Goal: Information Seeking & Learning: Understand process/instructions

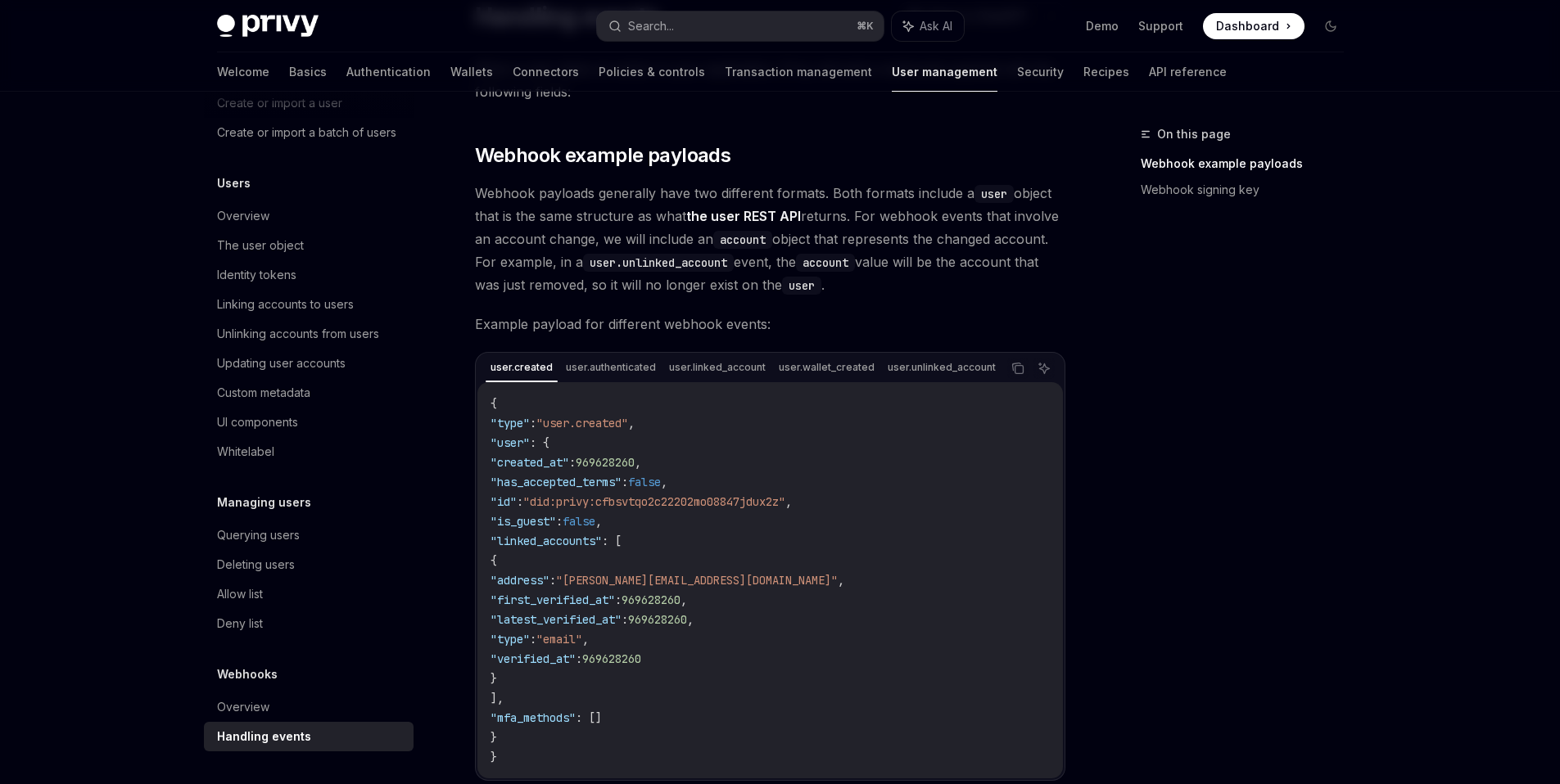
scroll to position [144, 0]
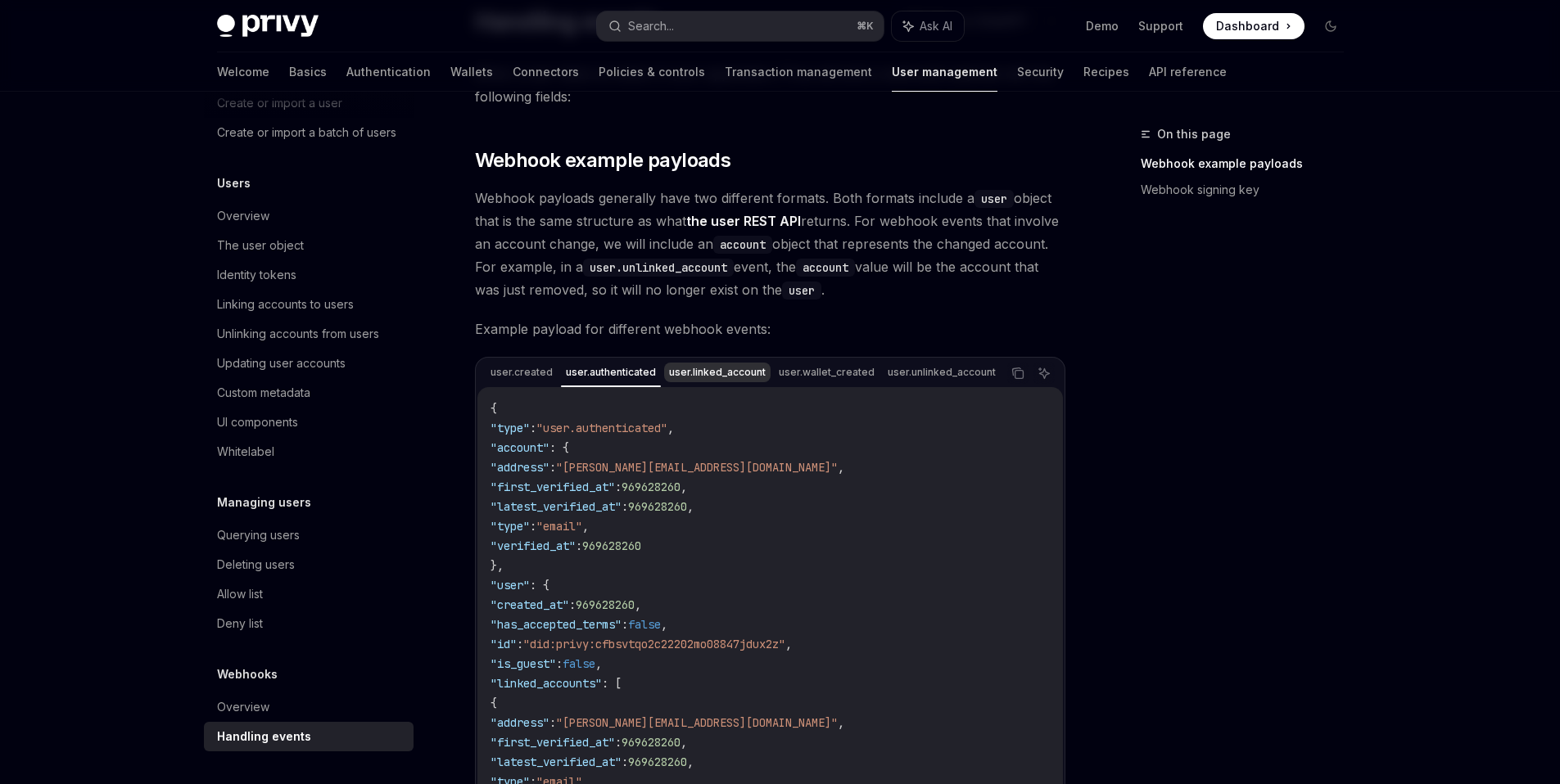
drag, startPoint x: 643, startPoint y: 385, endPoint x: 678, endPoint y: 381, distance: 35.2
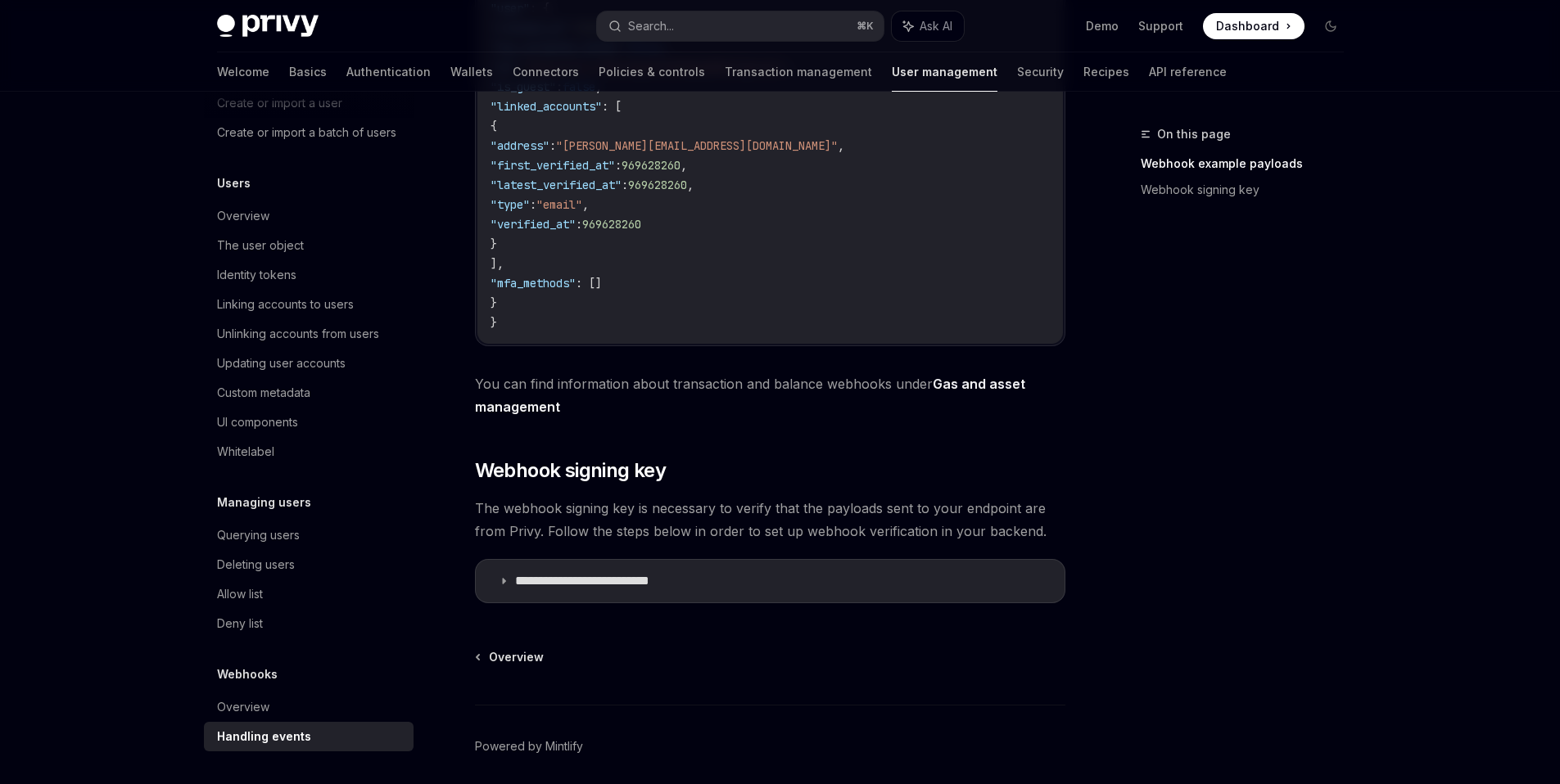
scroll to position [584, 0]
click at [495, 586] on summary "**********" at bounding box center [770, 580] width 589 height 42
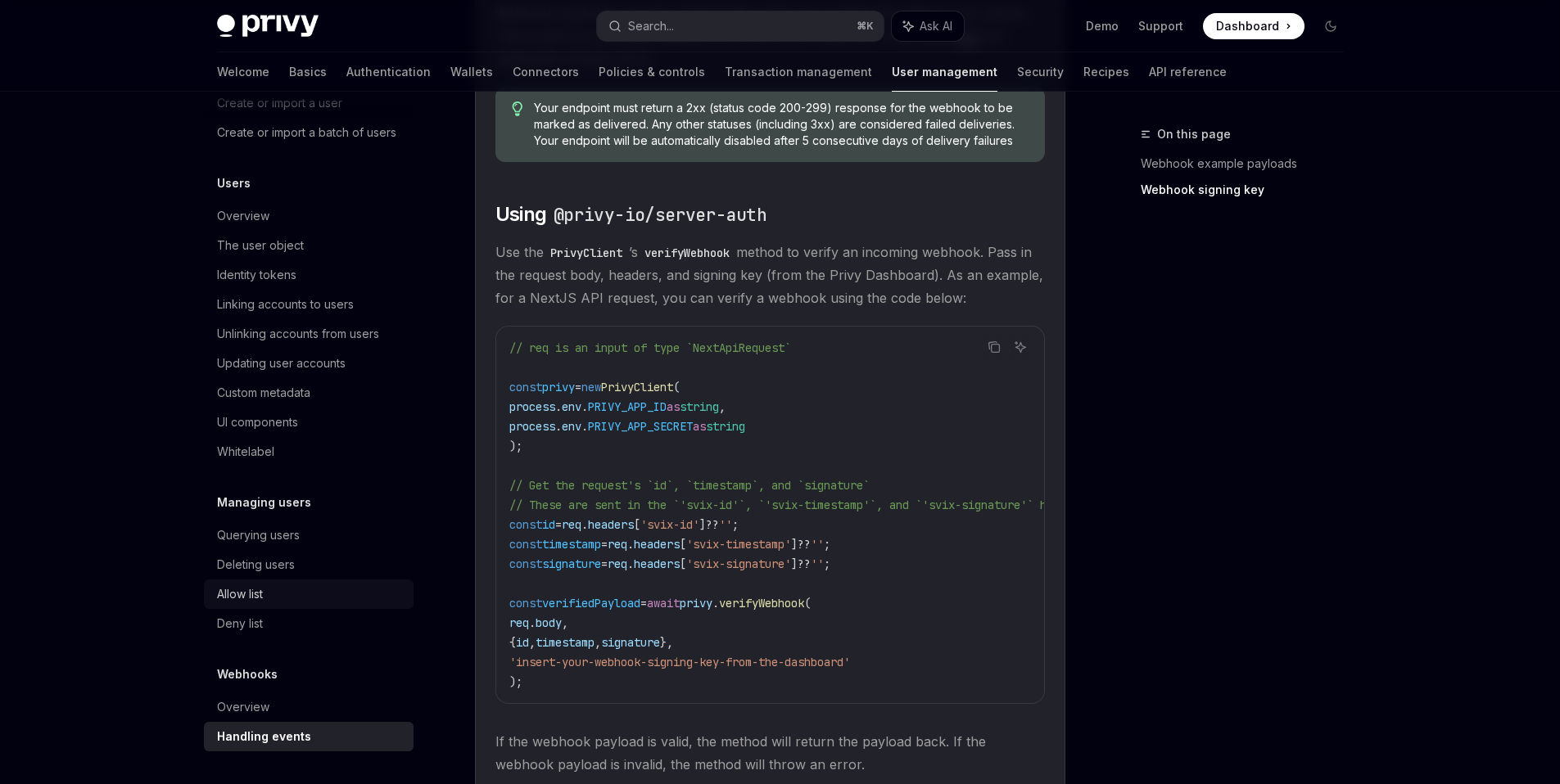
scroll to position [1379, 0]
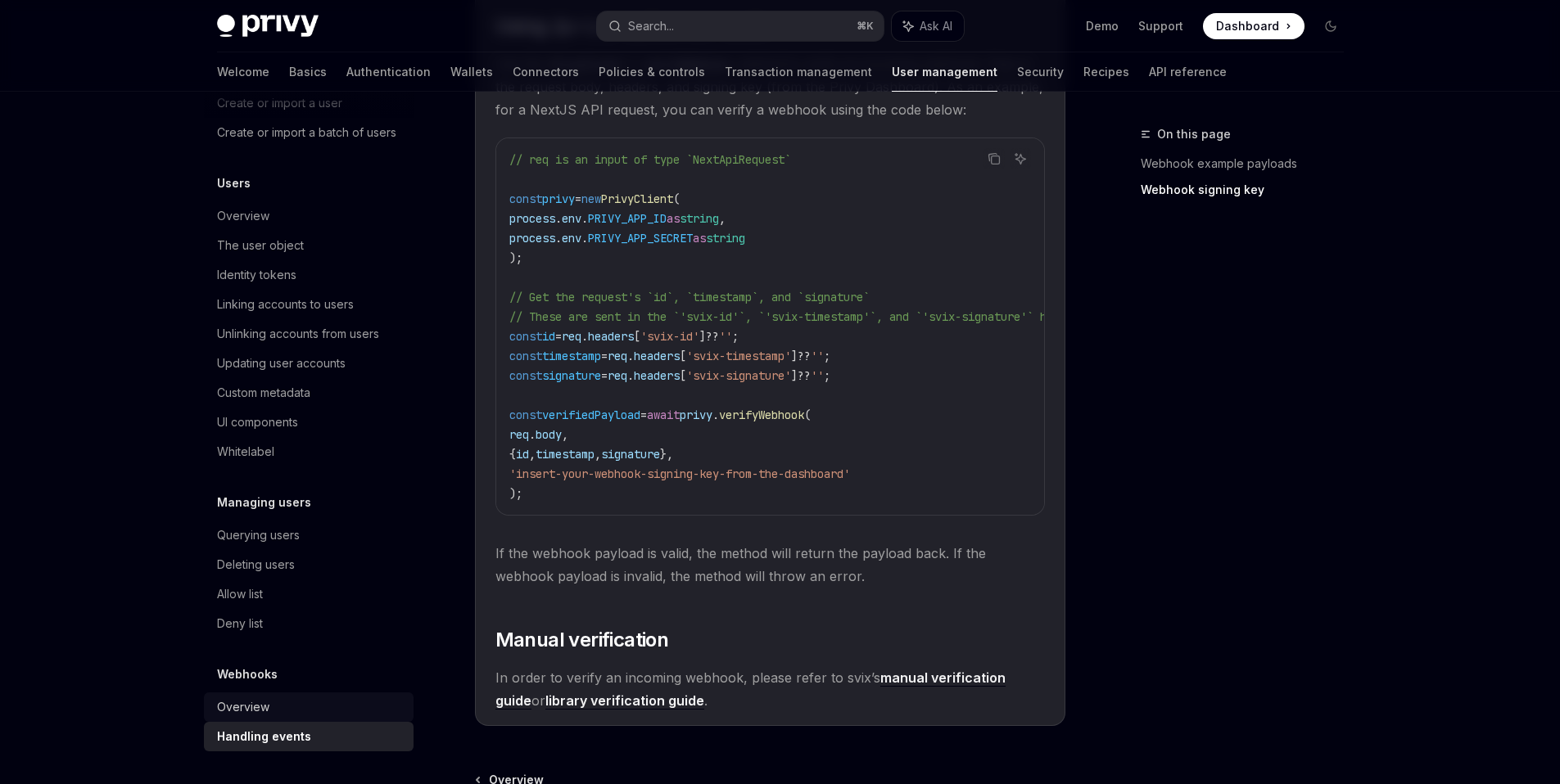
click at [279, 713] on div "Overview" at bounding box center [311, 707] width 187 height 19
type textarea "*"
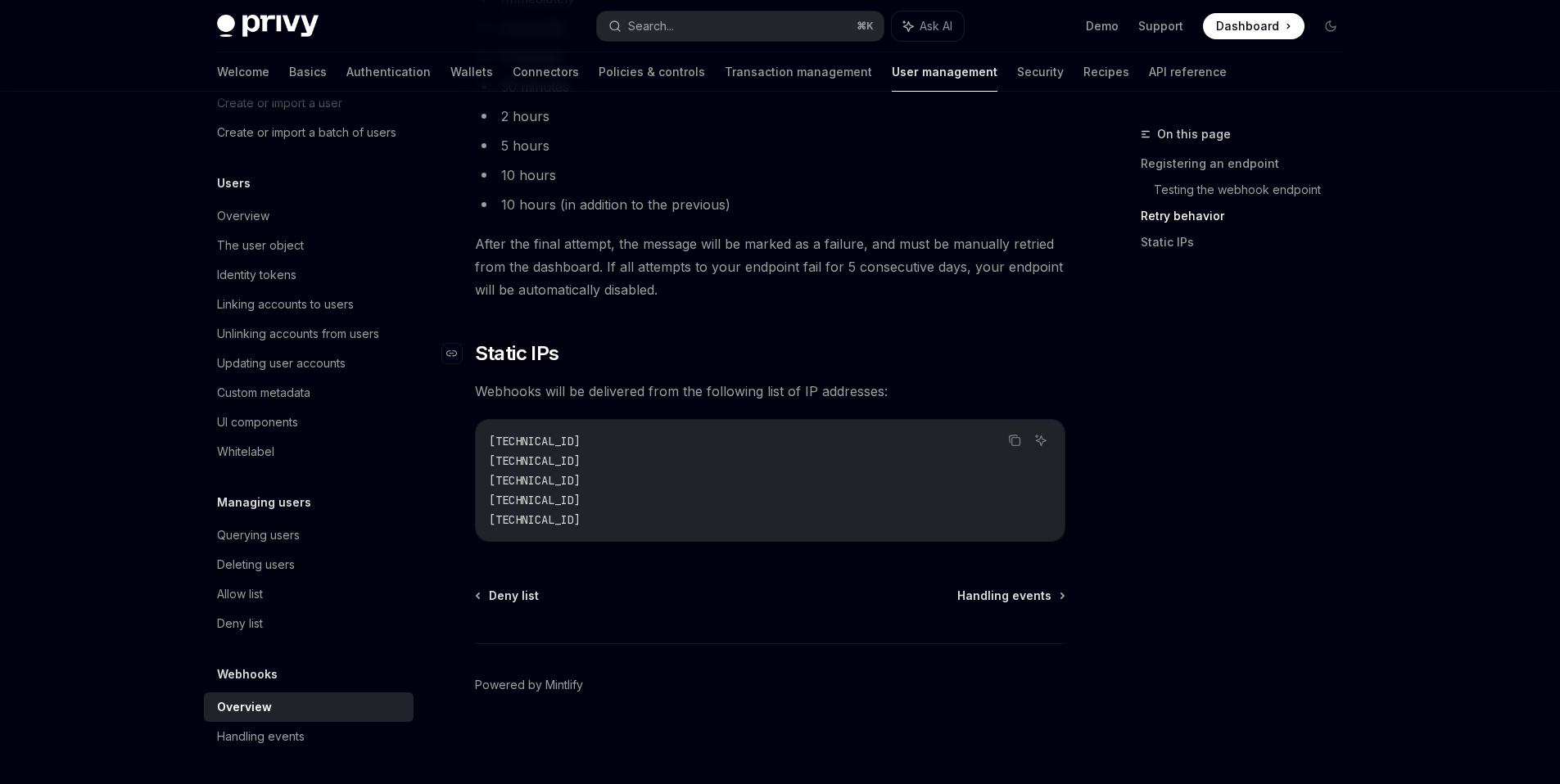
scroll to position [2034, 0]
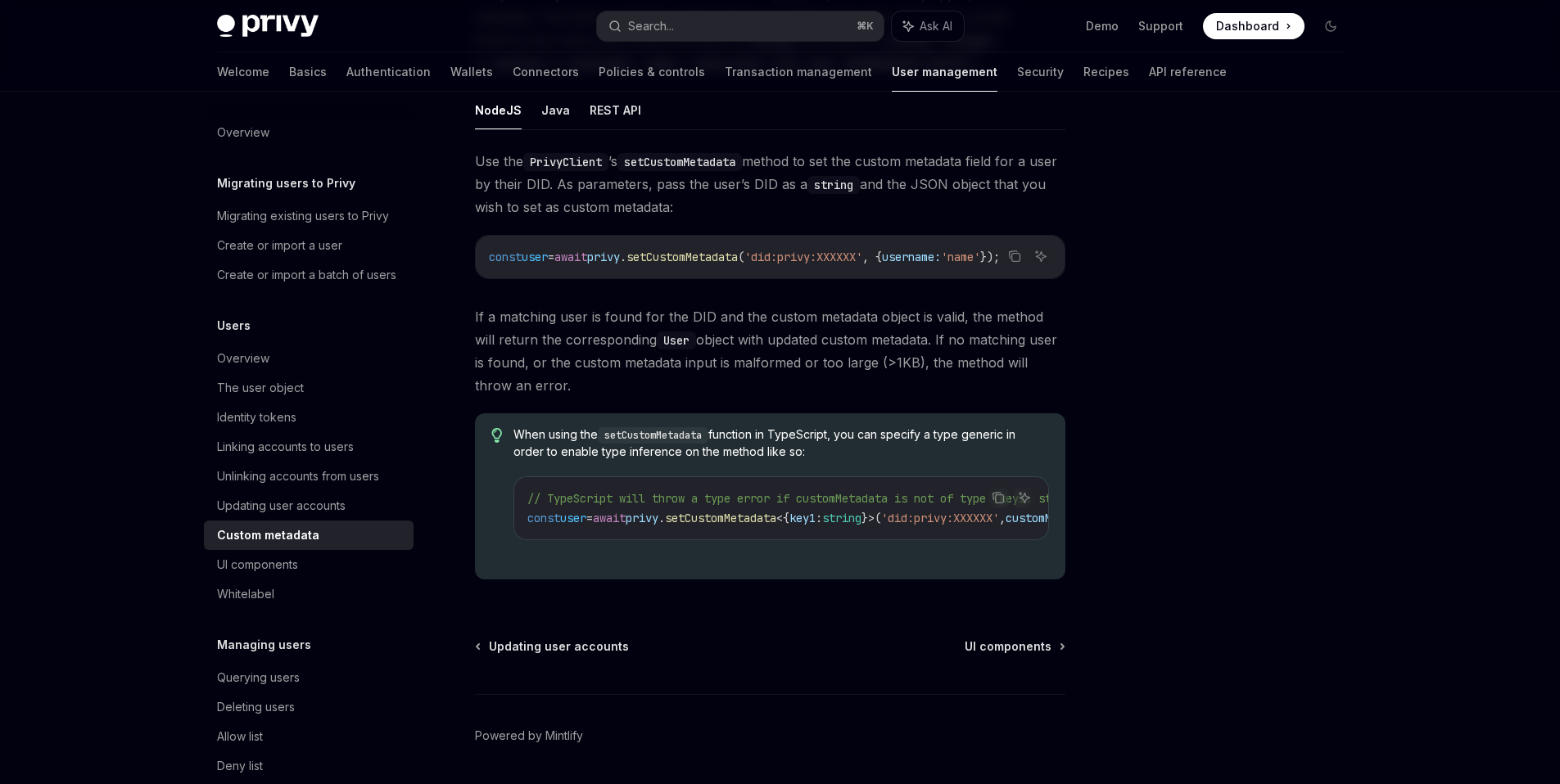
scroll to position [235, 0]
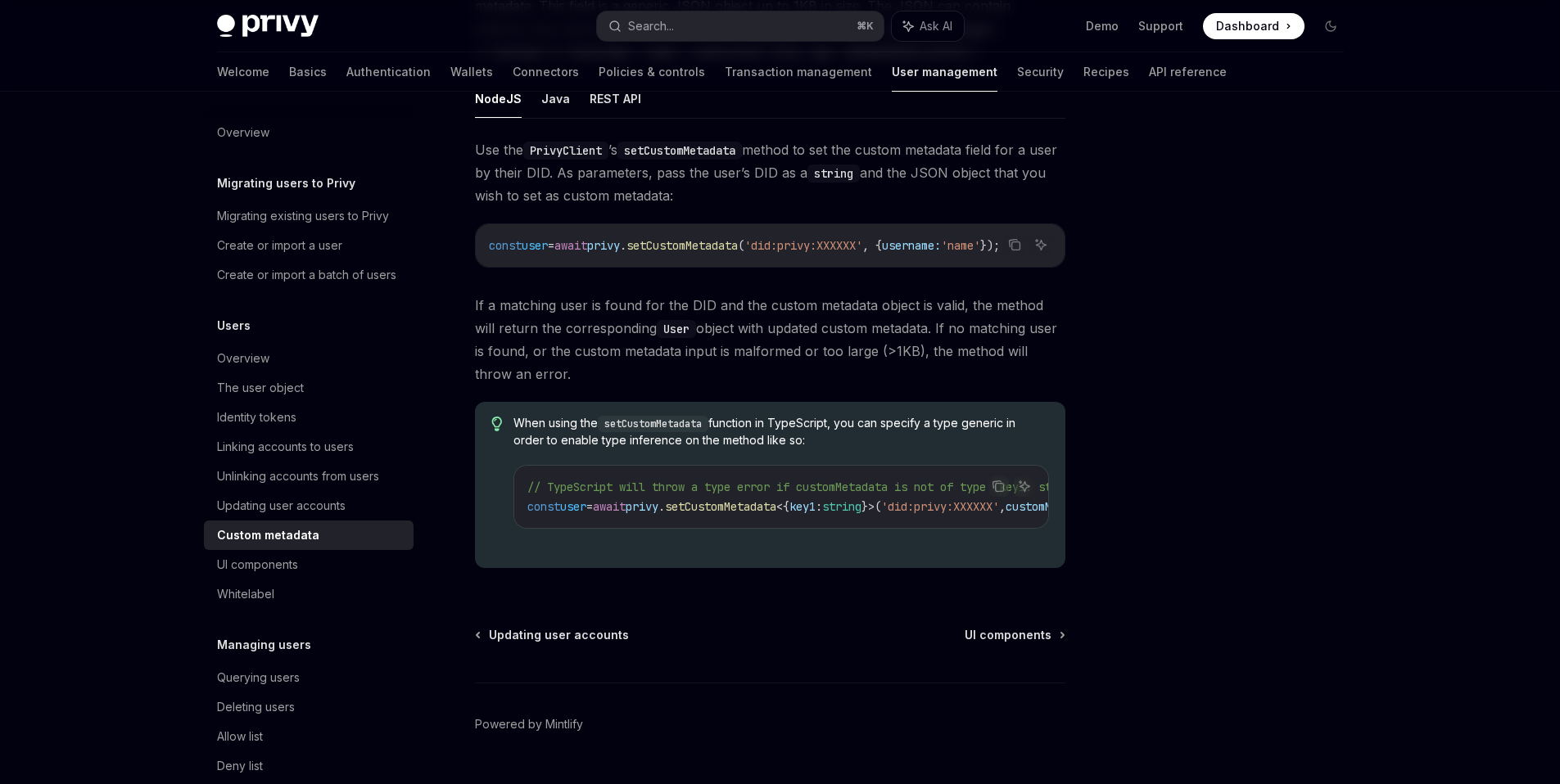
drag, startPoint x: 746, startPoint y: 532, endPoint x: 801, endPoint y: 541, distance: 55.7
click at [805, 528] on div "// TypeScript will throw a type error if customMetadata is not of type {key1: s…" at bounding box center [780, 497] width 533 height 62
drag, startPoint x: 800, startPoint y: 542, endPoint x: 895, endPoint y: 539, distance: 95.0
click at [896, 540] on div "When using the setCustomMetadata function in TypeScript, you can specify a type…" at bounding box center [780, 485] width 535 height 140
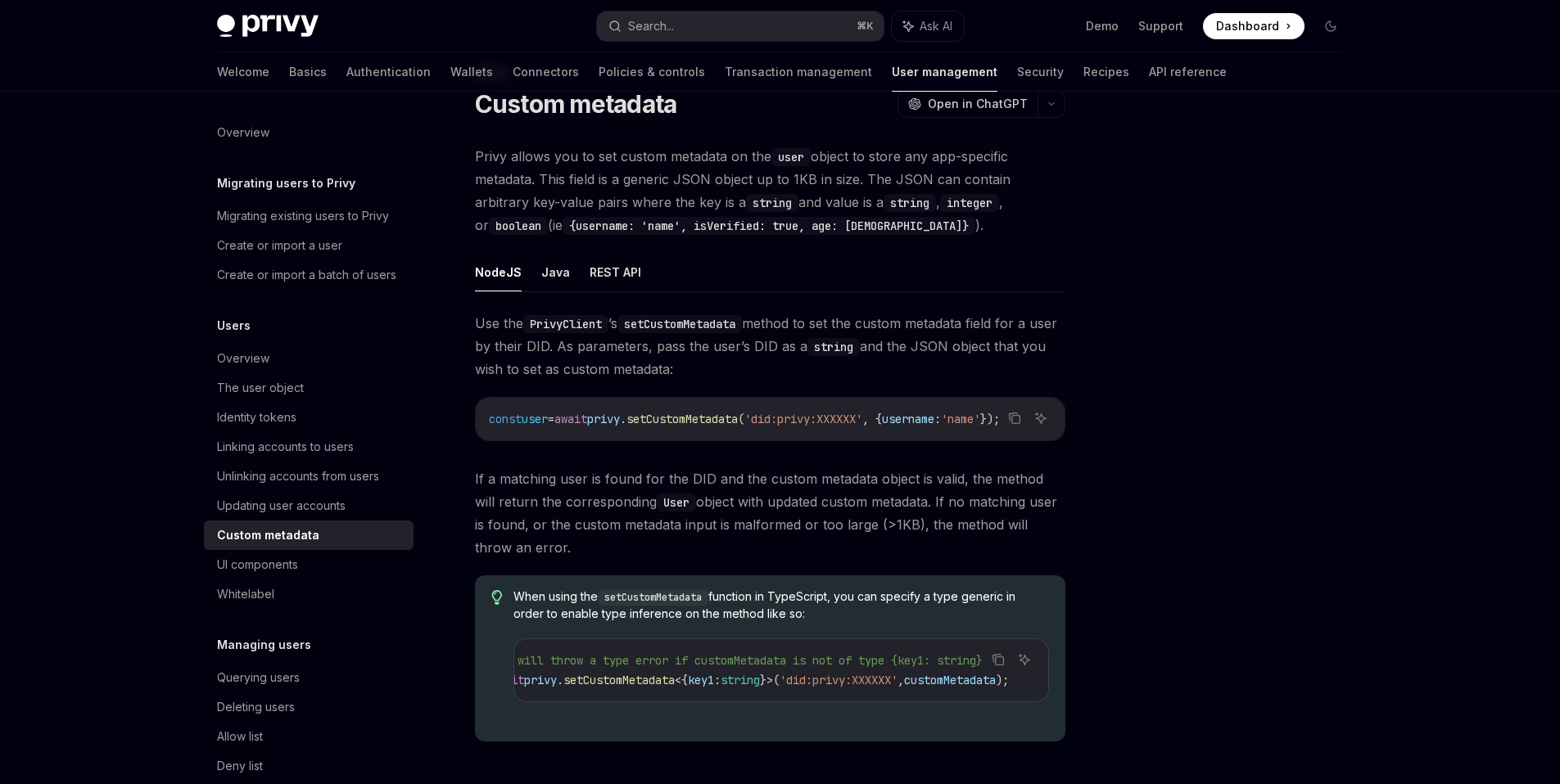
scroll to position [57, 0]
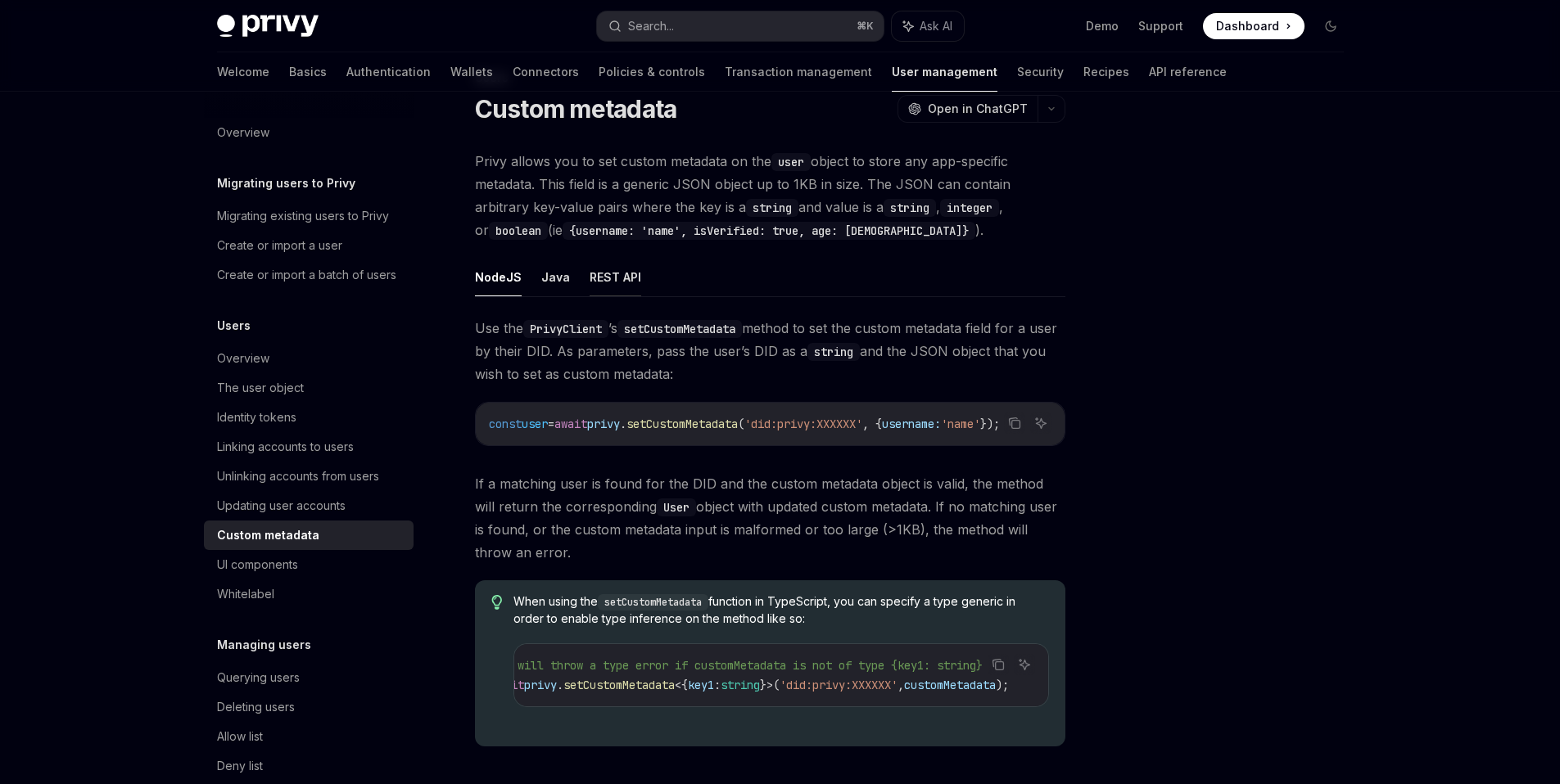
click at [608, 276] on button "REST API" at bounding box center [615, 277] width 51 height 39
type textarea "*"
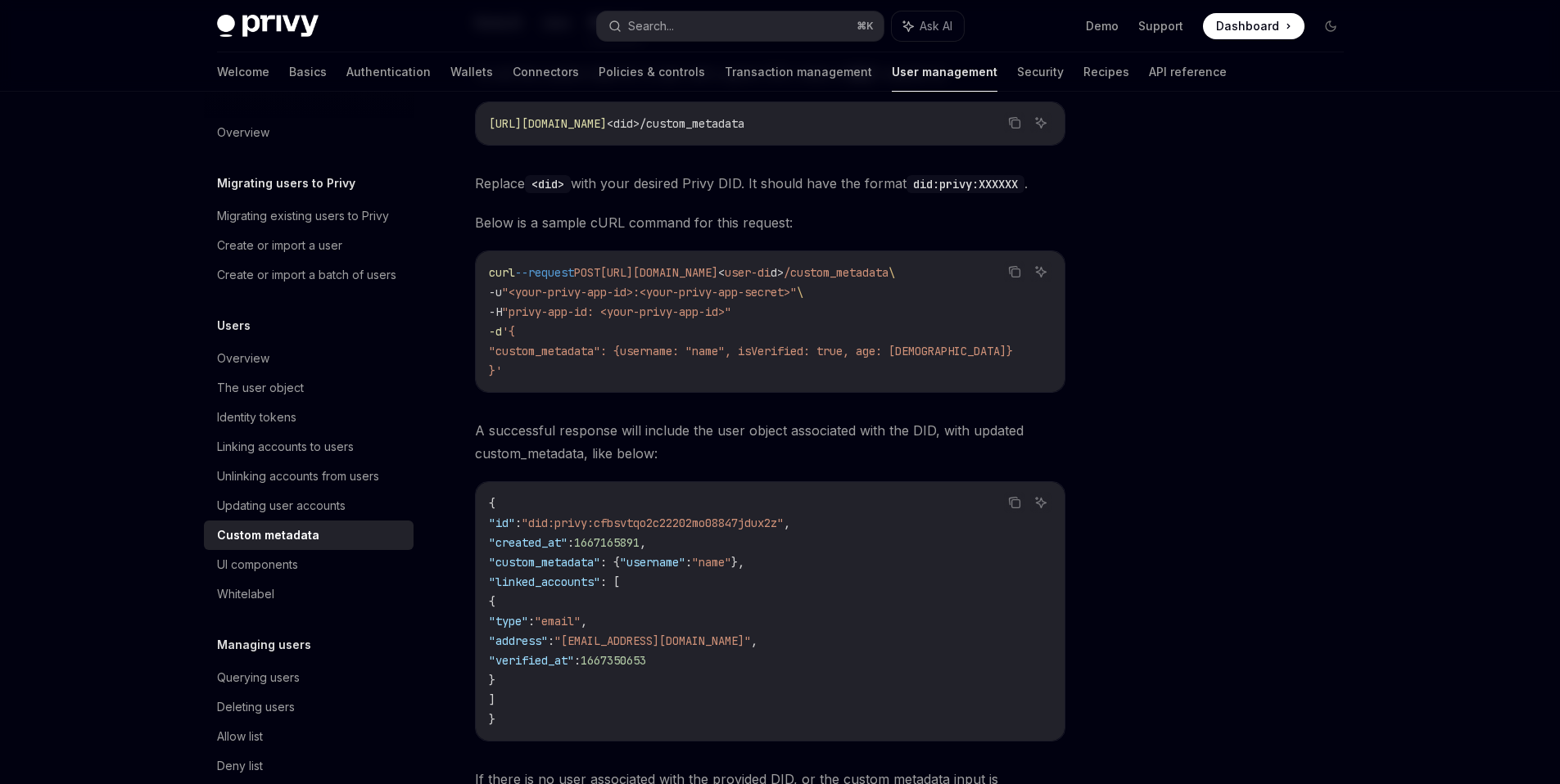
scroll to position [519, 0]
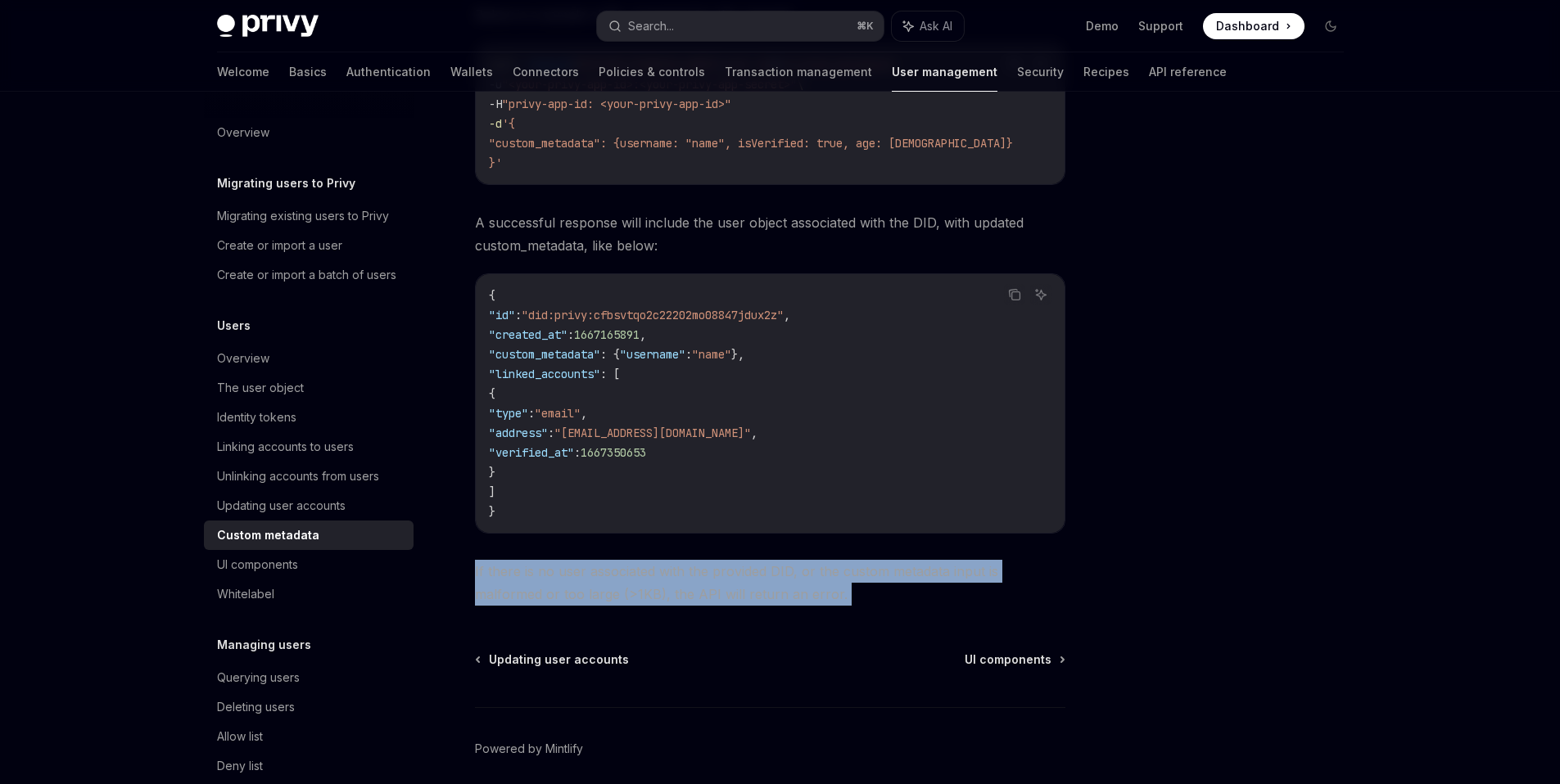
drag, startPoint x: 791, startPoint y: 619, endPoint x: 561, endPoint y: 566, distance: 236.0
click at [561, 566] on div "Users Custom metadata OpenAI Open in ChatGPT OpenAI Open in ChatGPT Privy allow…" at bounding box center [616, 227] width 904 height 1243
click at [577, 598] on span "If there is no user associated with the provided DID, or the custom metadata in…" at bounding box center [770, 583] width 591 height 46
drag, startPoint x: 560, startPoint y: 587, endPoint x: 672, endPoint y: 591, distance: 112.1
click at [669, 591] on span "If there is no user associated with the provided DID, or the custom metadata in…" at bounding box center [770, 583] width 591 height 46
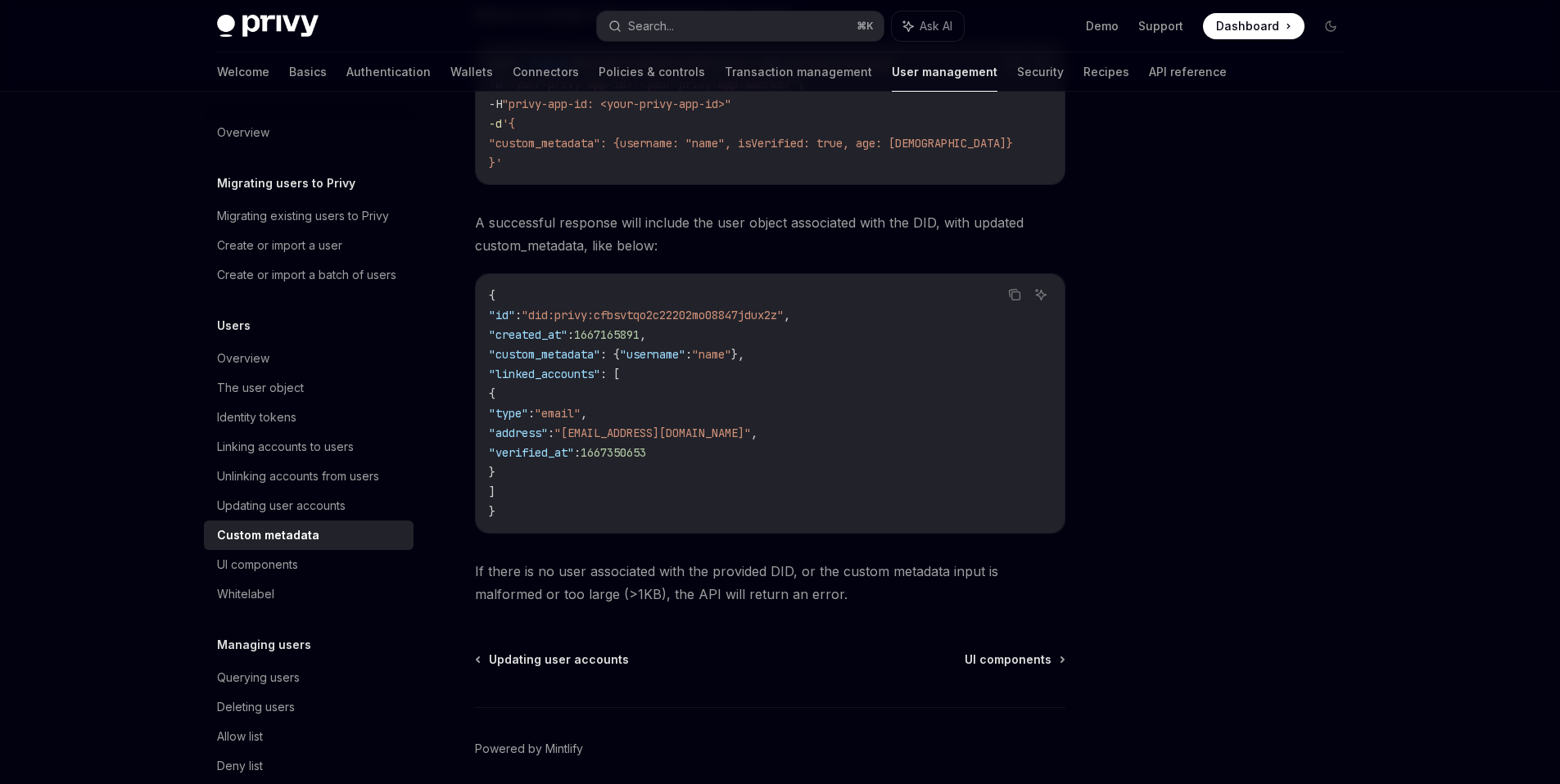
click at [707, 587] on span "If there is no user associated with the provided DID, or the custom metadata in…" at bounding box center [770, 583] width 591 height 46
click at [752, 569] on span "If there is no user associated with the provided DID, or the custom metadata in…" at bounding box center [770, 583] width 591 height 46
click at [801, 591] on span "If there is no user associated with the provided DID, or the custom metadata in…" at bounding box center [770, 583] width 591 height 46
click at [845, 580] on span "If there is no user associated with the provided DID, or the custom metadata in…" at bounding box center [770, 583] width 591 height 46
drag, startPoint x: 553, startPoint y: 598, endPoint x: 587, endPoint y: 596, distance: 34.1
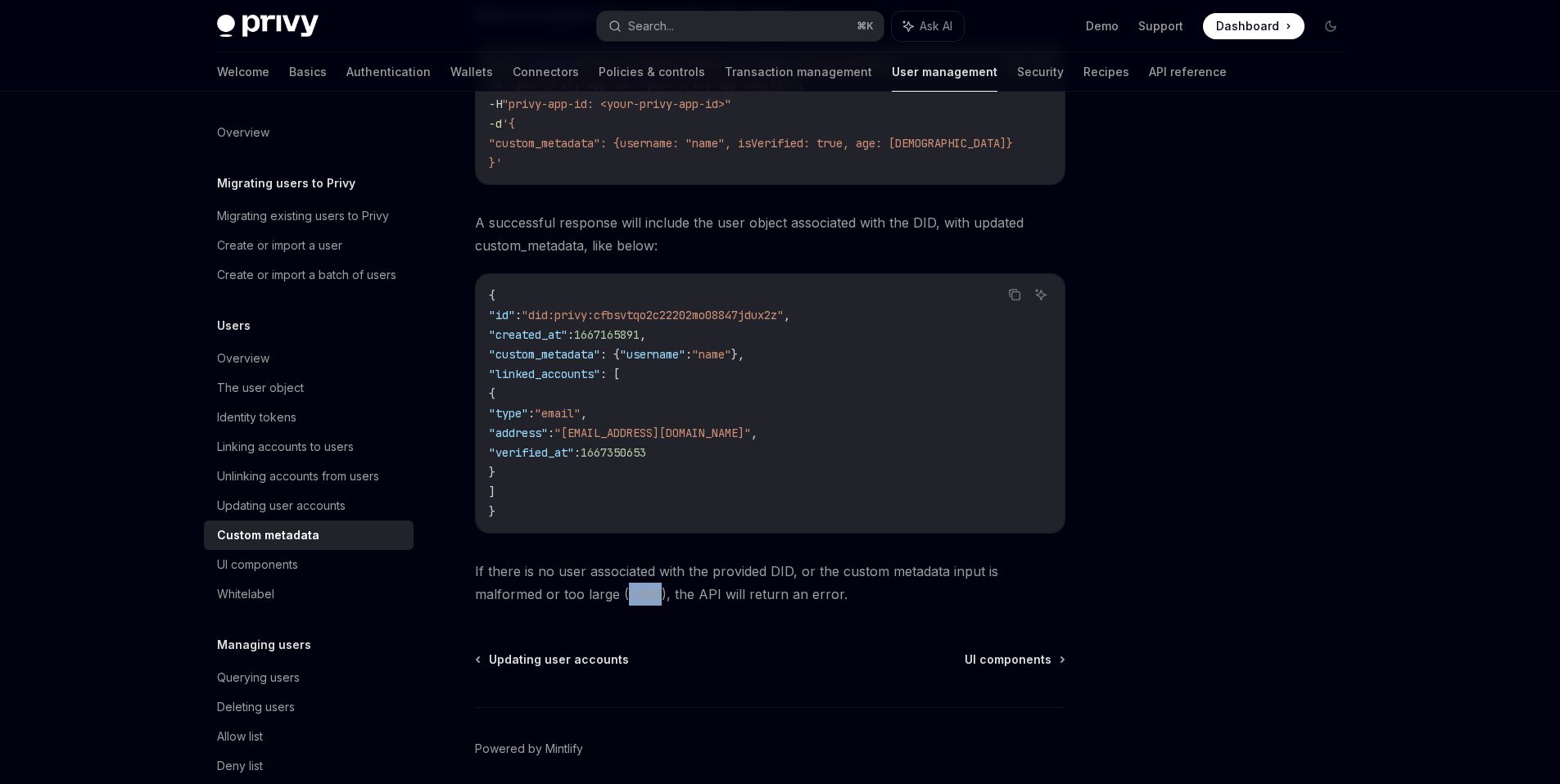
click at [587, 596] on span "If there is no user associated with the provided DID, or the custom metadata in…" at bounding box center [770, 583] width 591 height 46
click at [620, 447] on code "{ "id" : "did:privy:cfbsvtqo2c22202mo08847jdux2z" , "created_at" : 1667165891 ,…" at bounding box center [769, 403] width 562 height 236
click at [678, 362] on span ""username"" at bounding box center [652, 355] width 65 height 15
drag, startPoint x: 553, startPoint y: 600, endPoint x: 584, endPoint y: 602, distance: 31.1
click at [584, 602] on span "If there is no user associated with the provided DID, or the custom metadata in…" at bounding box center [770, 583] width 591 height 46
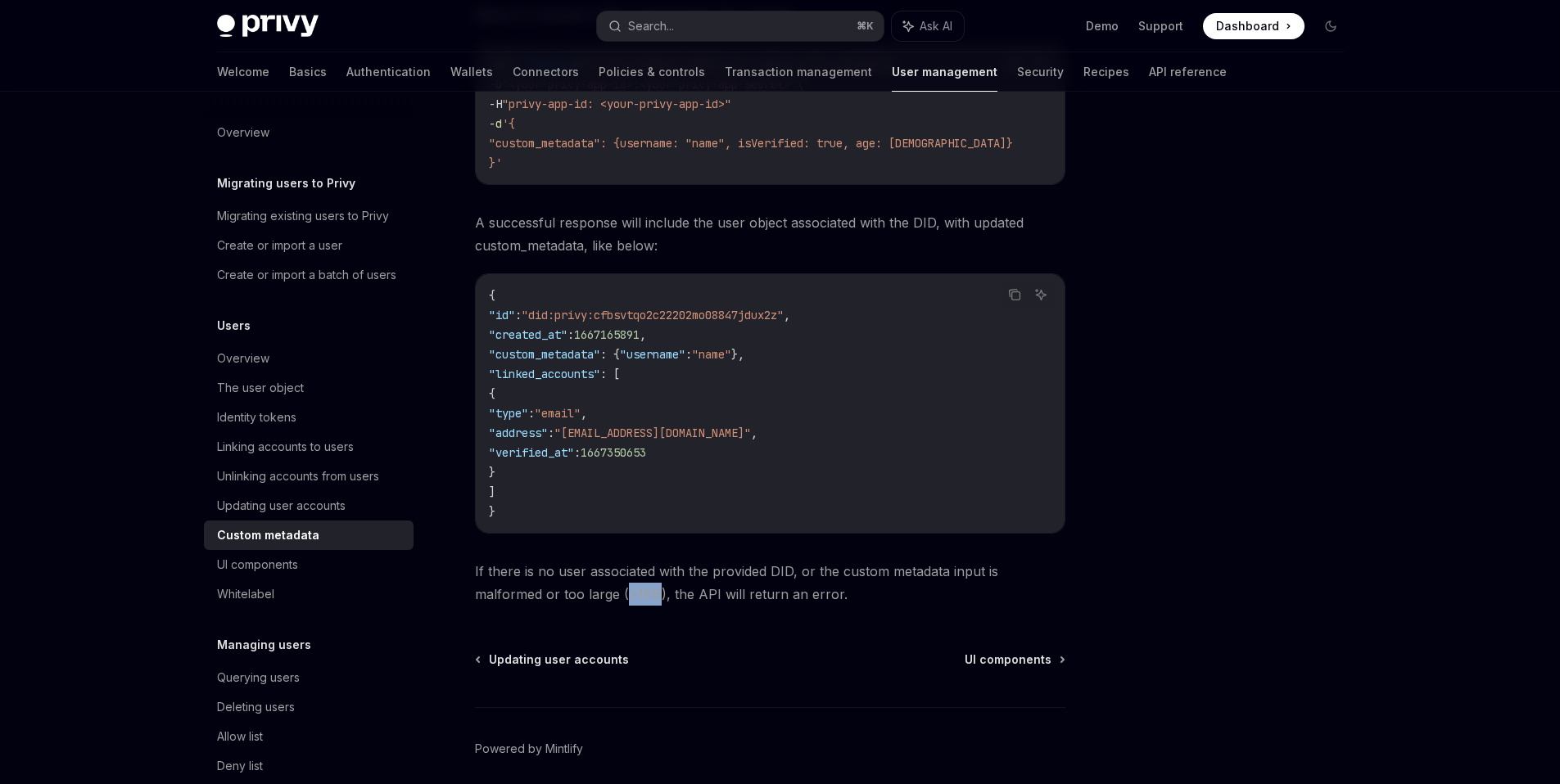
copy span ">1KB"
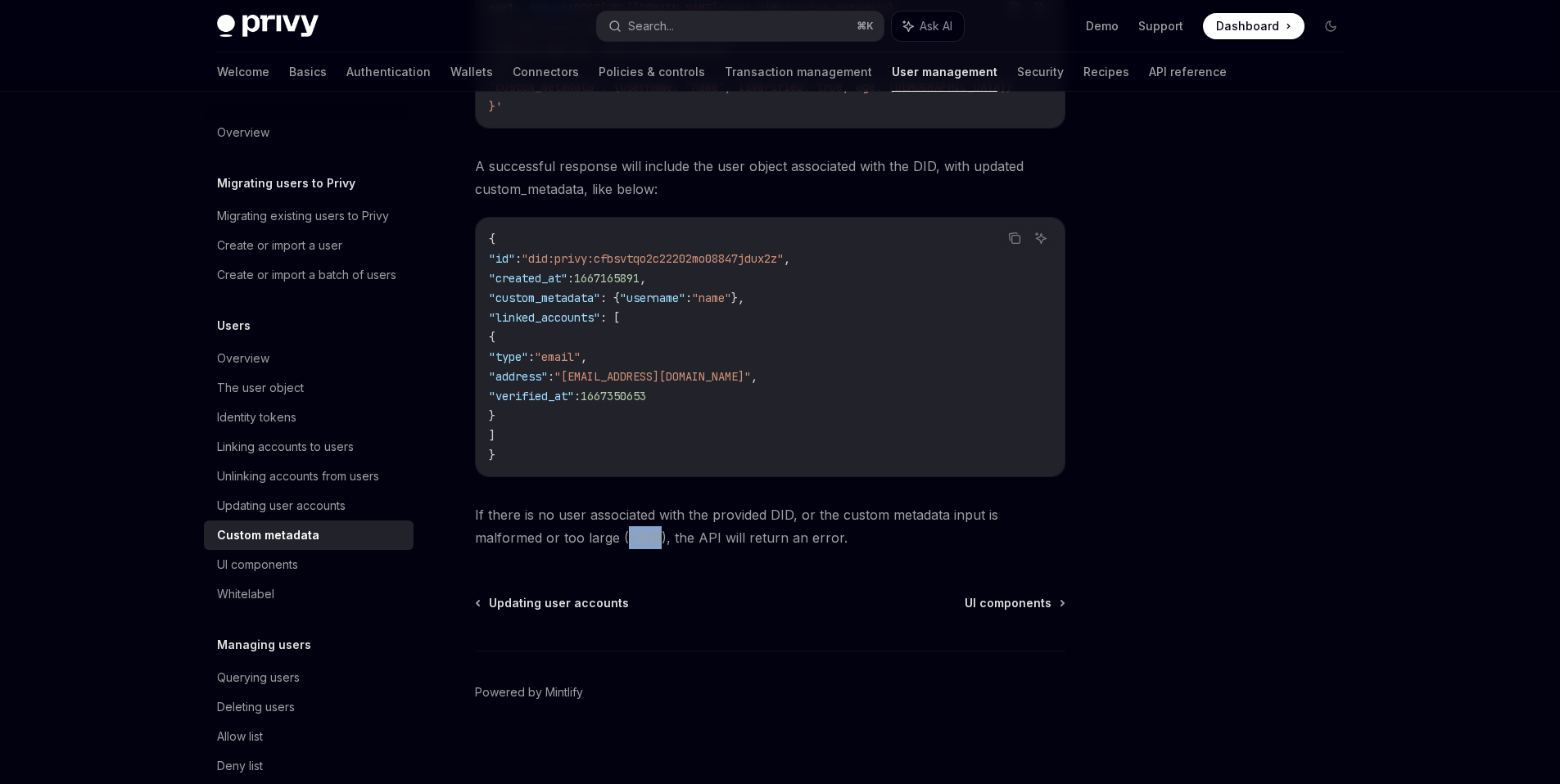
scroll to position [591, 0]
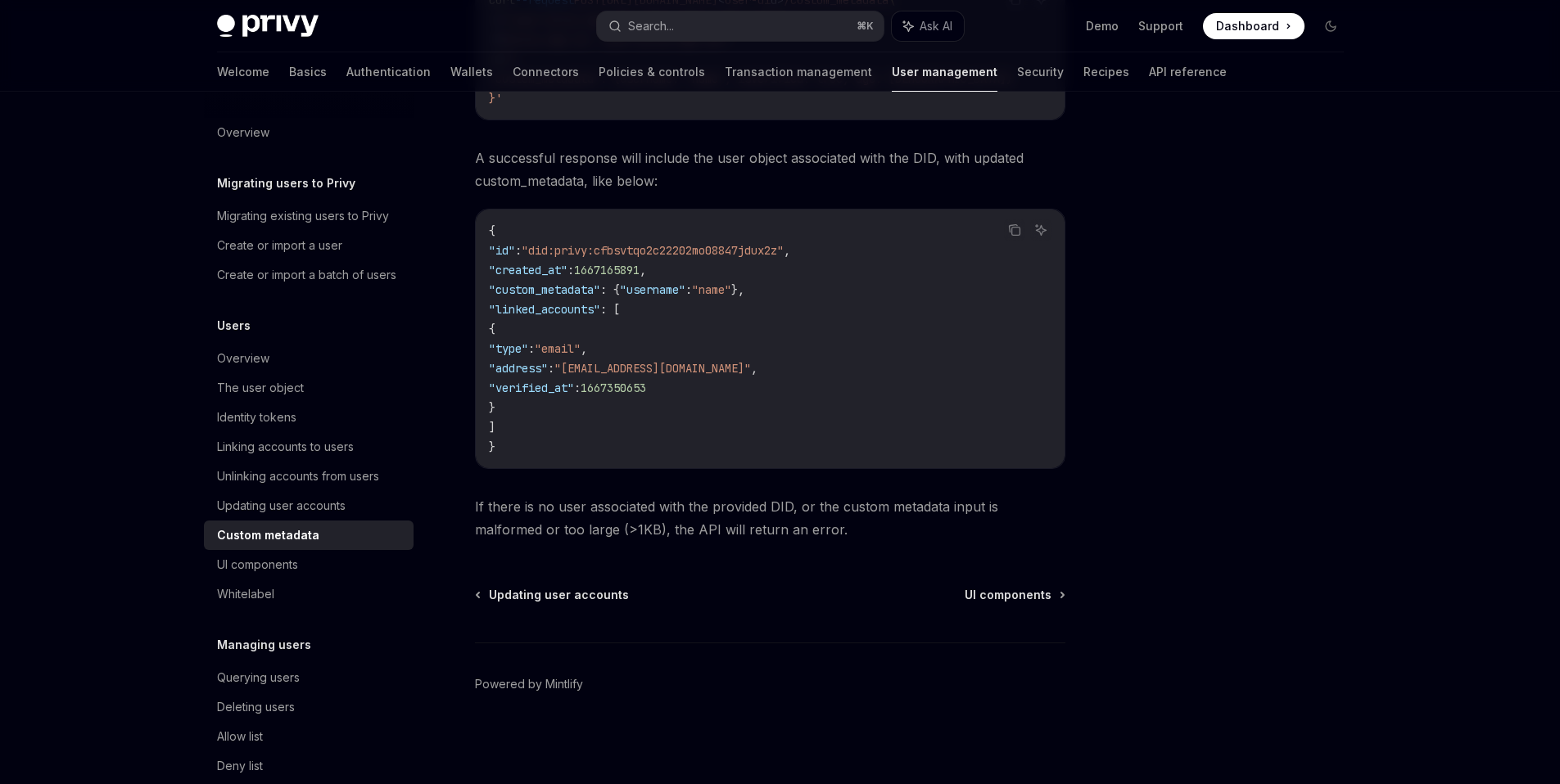
click at [658, 580] on div "Users Custom metadata OpenAI Open in ChatGPT OpenAI Open in ChatGPT Privy allow…" at bounding box center [616, 162] width 904 height 1243
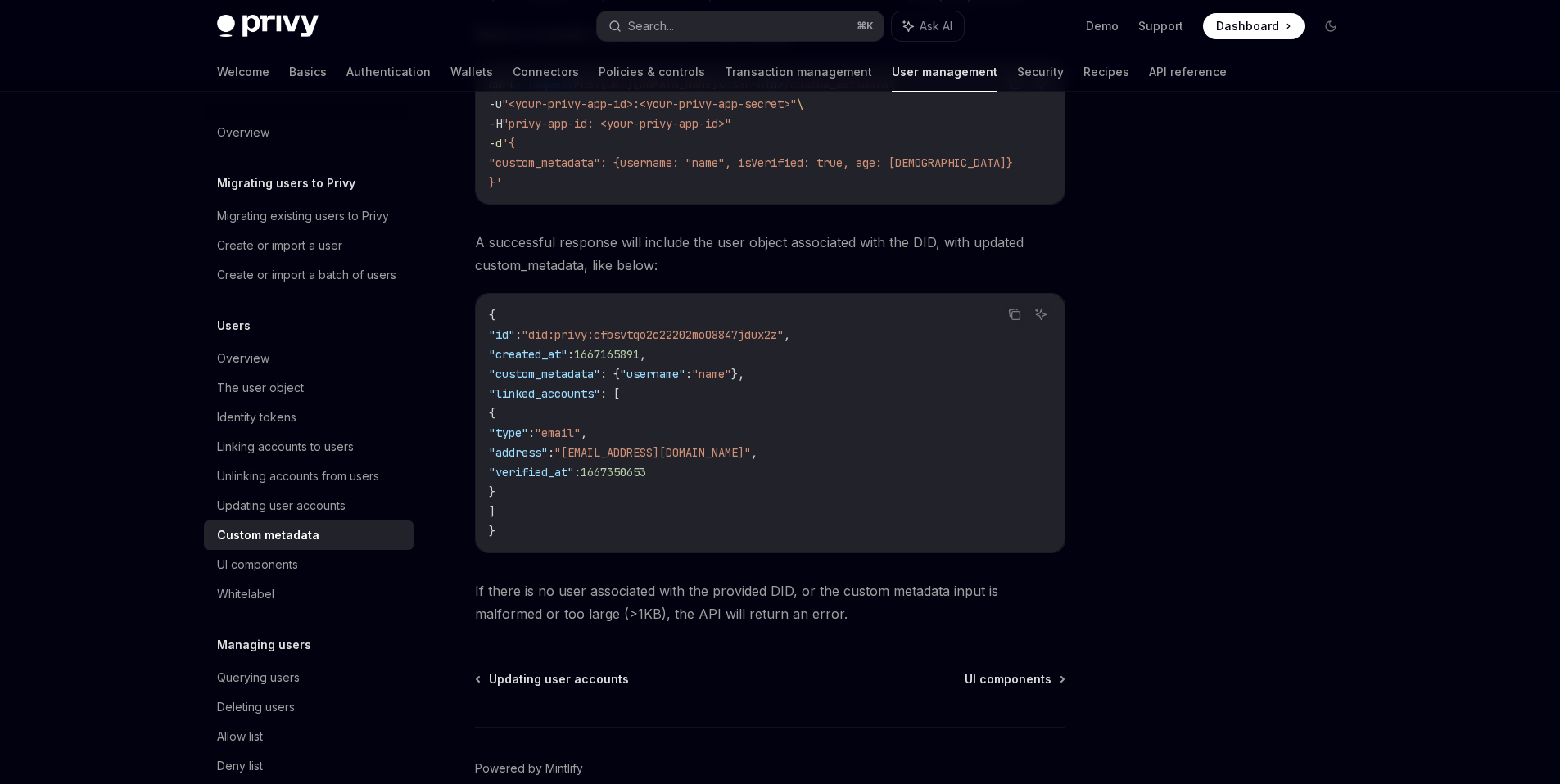
scroll to position [412, 0]
